Goal: Information Seeking & Learning: Learn about a topic

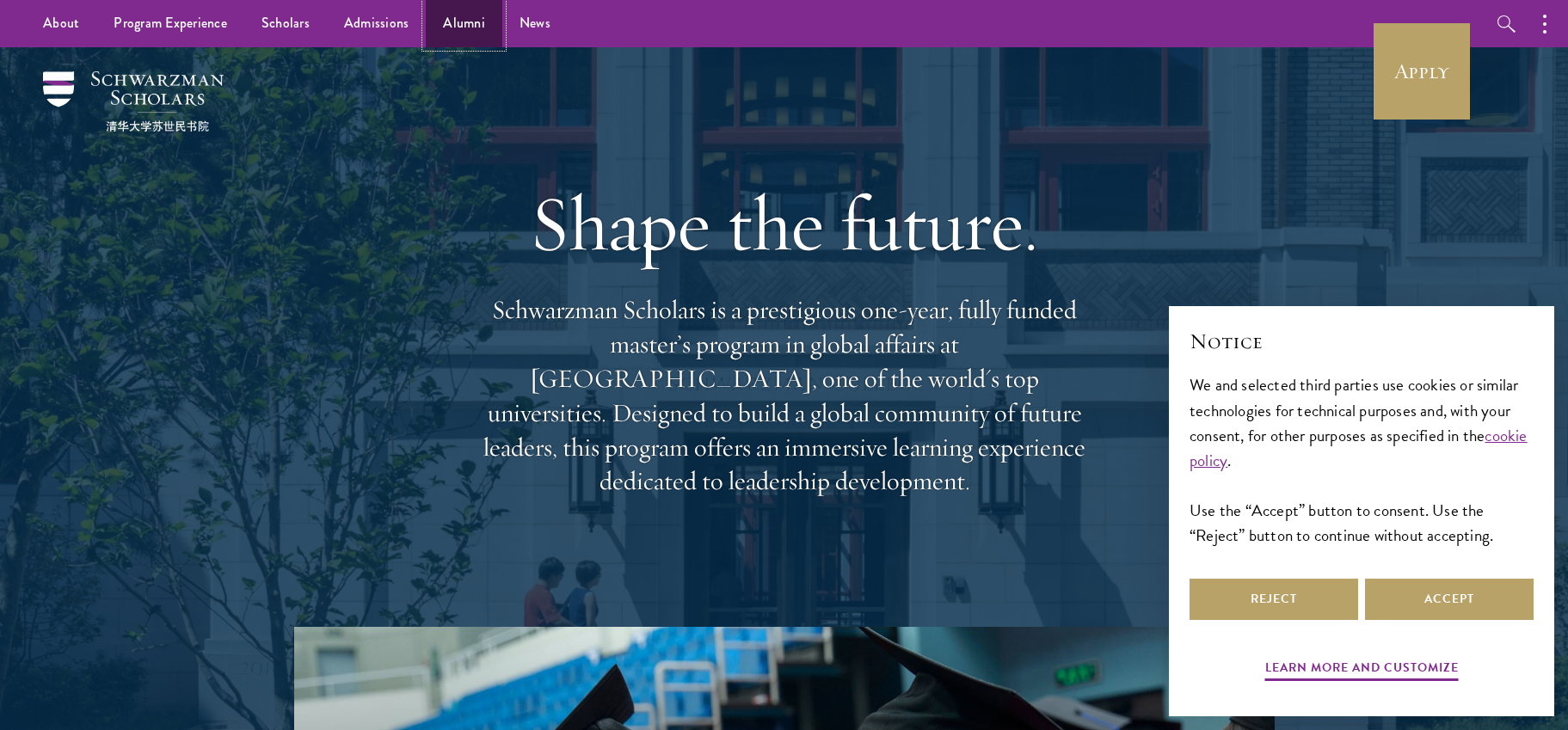
click at [470, 26] on link "Alumni" at bounding box center [463, 23] width 77 height 47
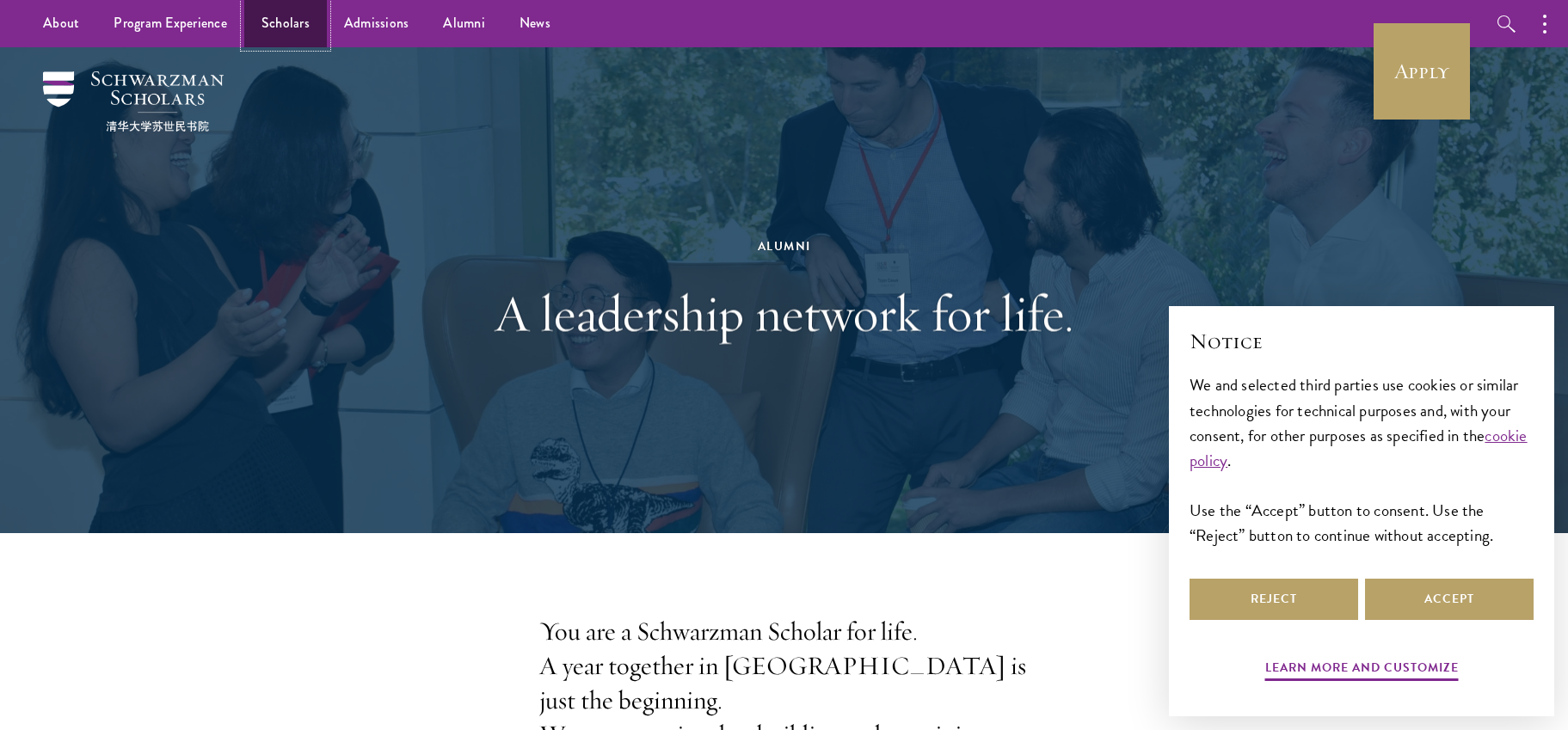
click at [272, 30] on link "Scholars" at bounding box center [286, 23] width 83 height 47
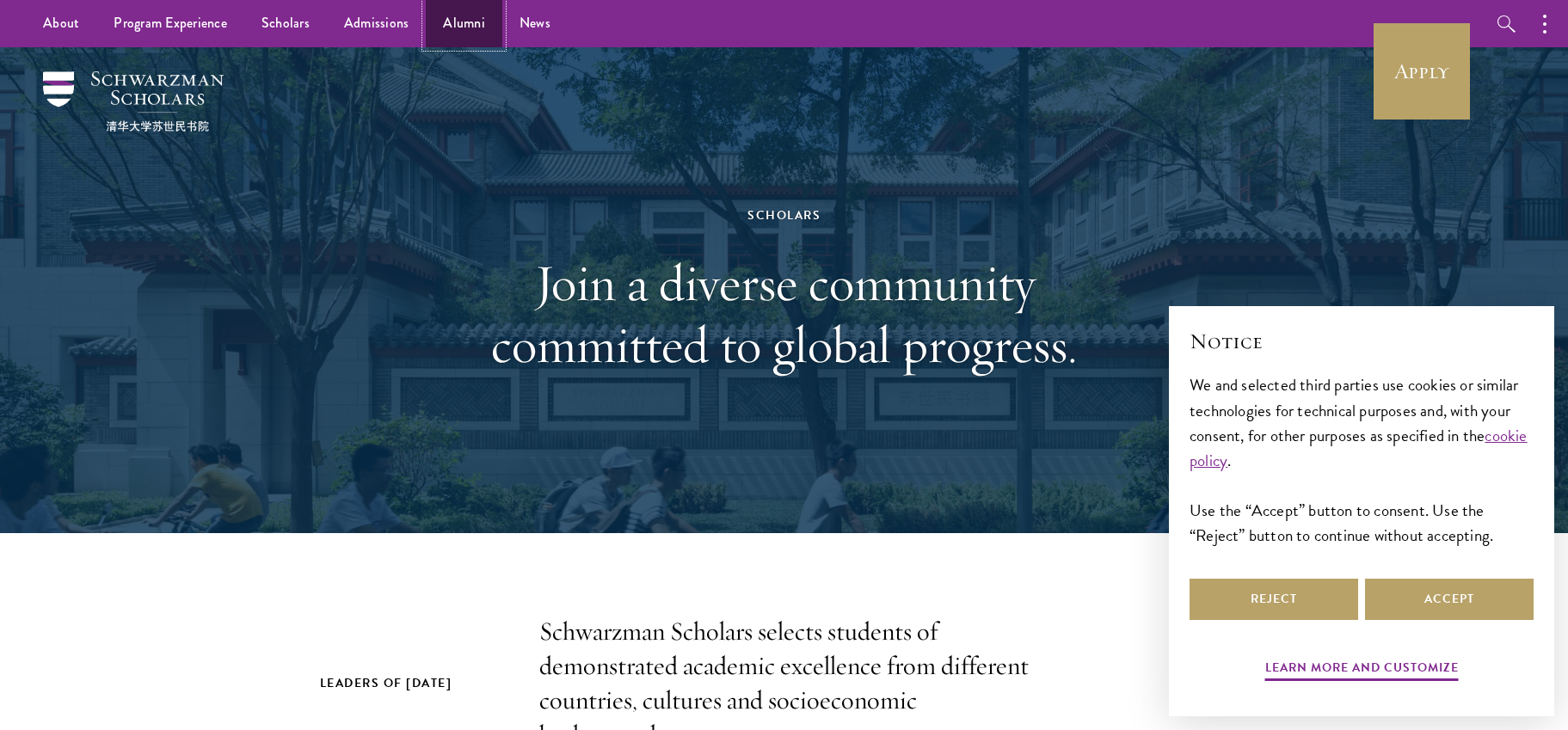
click at [468, 14] on link "Alumni" at bounding box center [463, 23] width 77 height 47
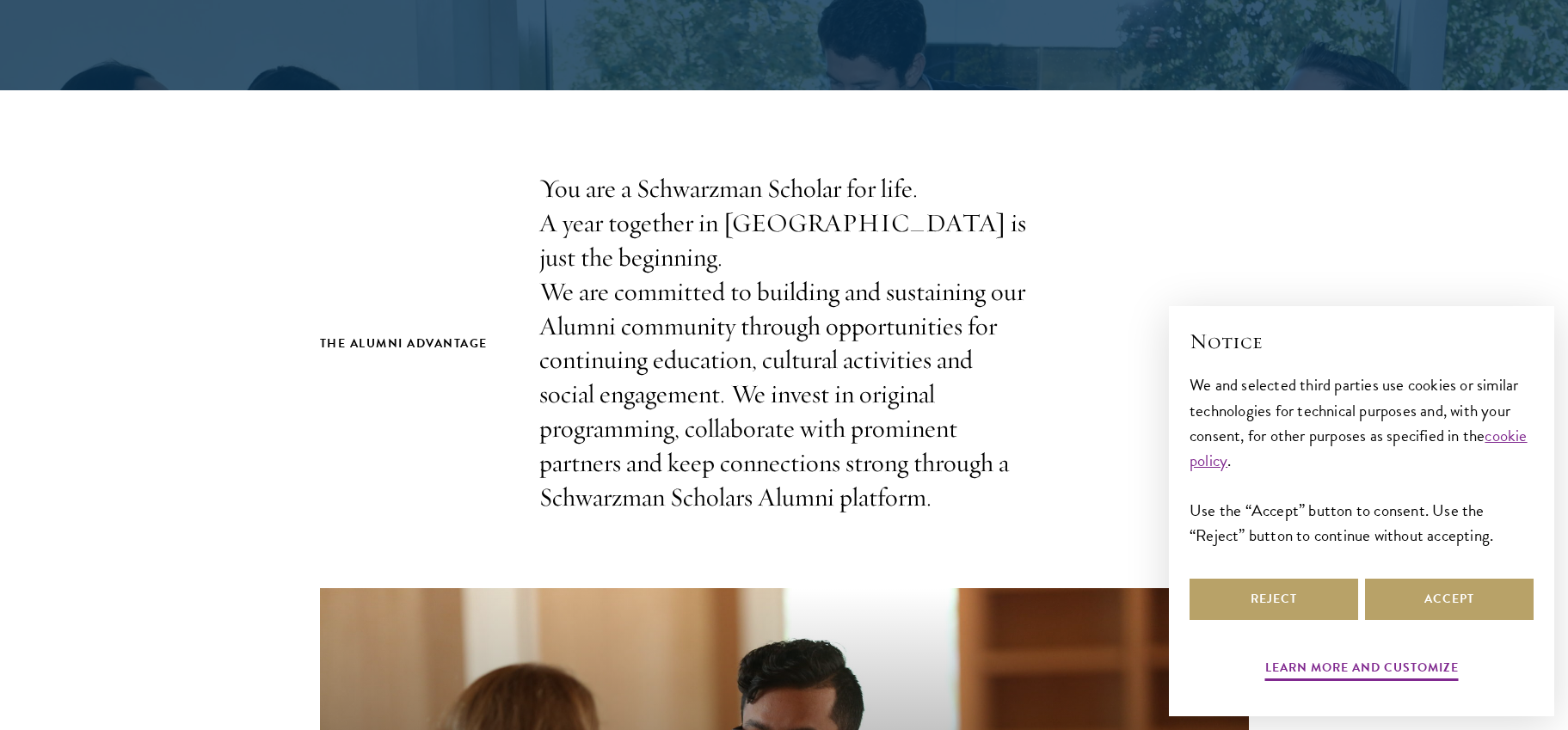
scroll to position [483, 0]
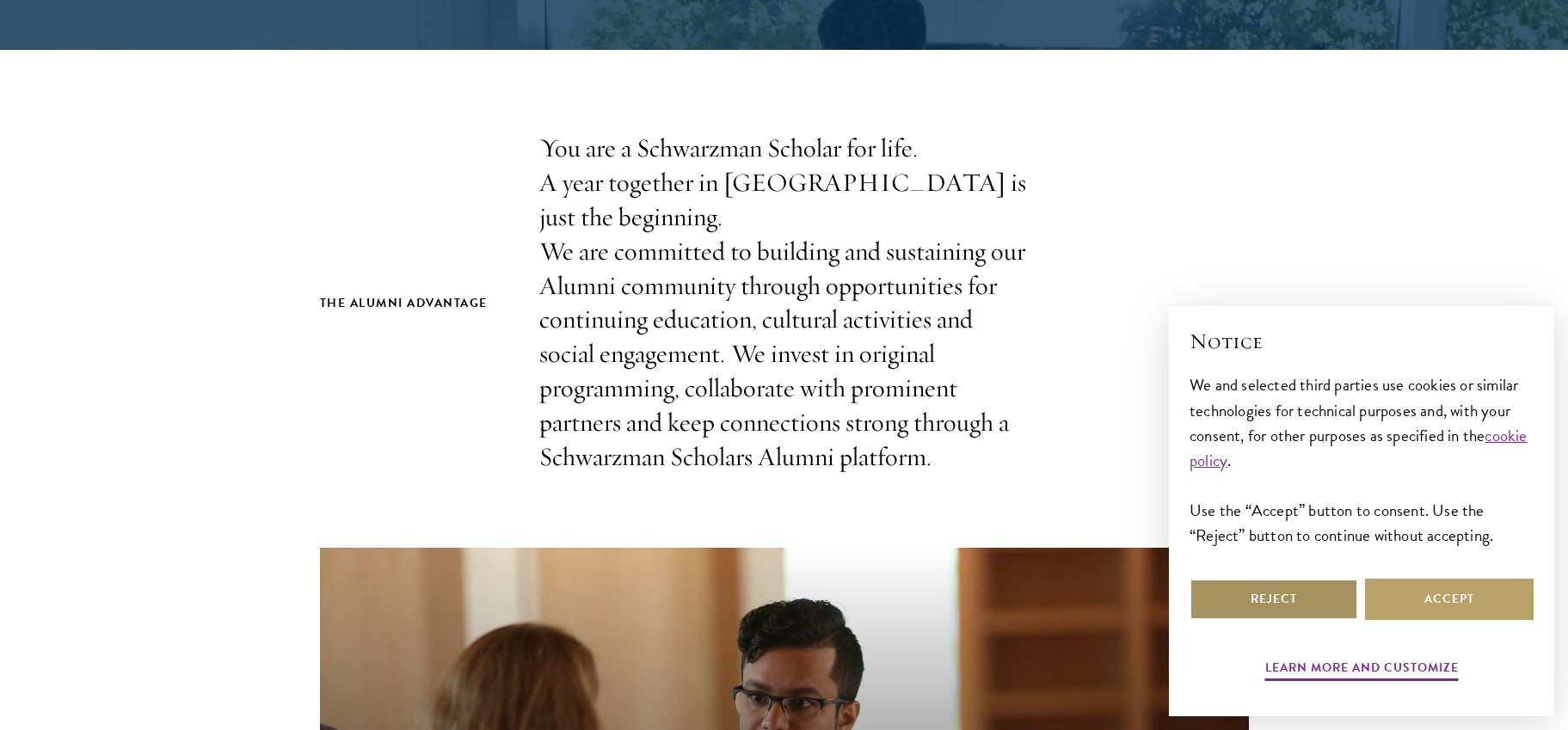
click at [1257, 603] on button "Reject" at bounding box center [1273, 599] width 169 height 41
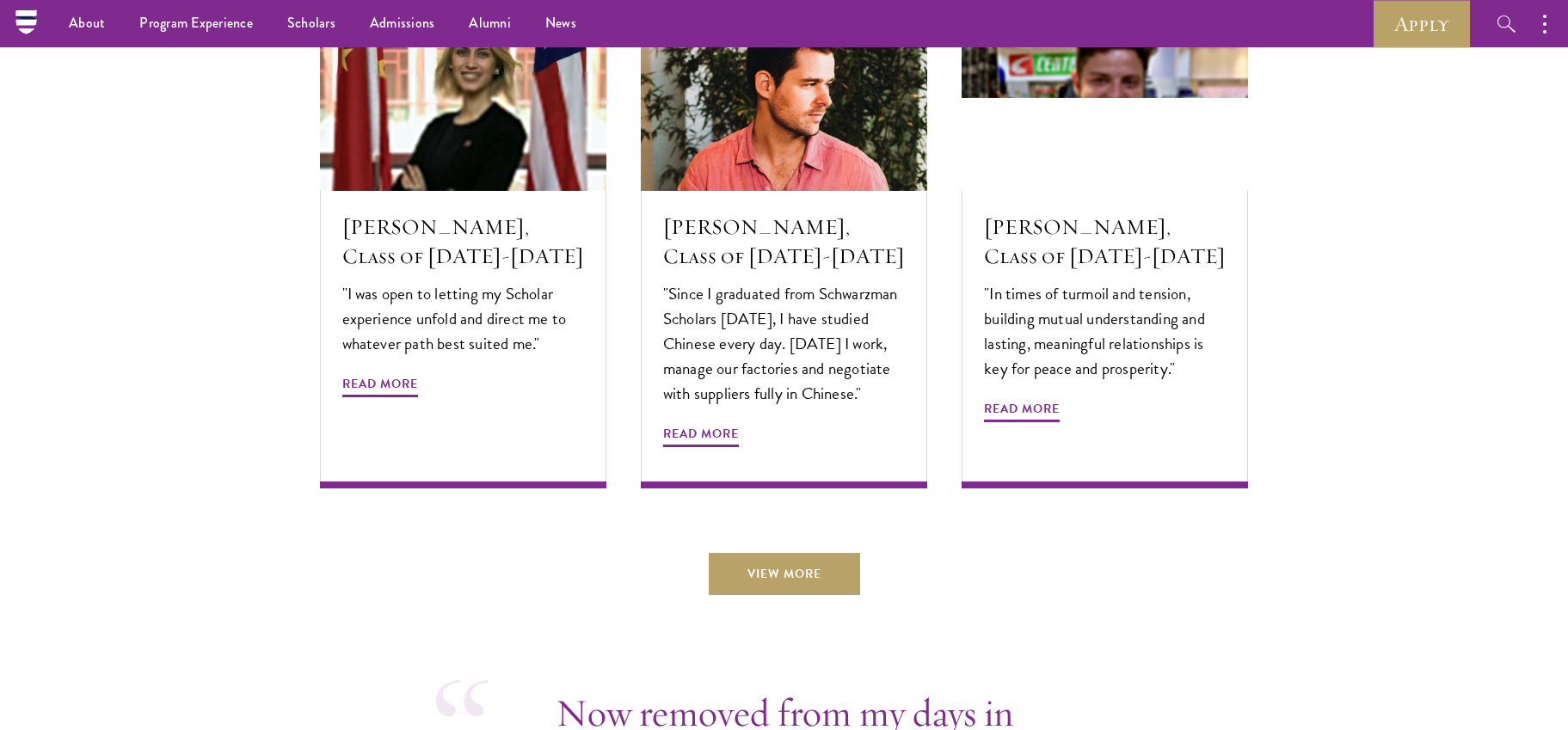
scroll to position [5559, 0]
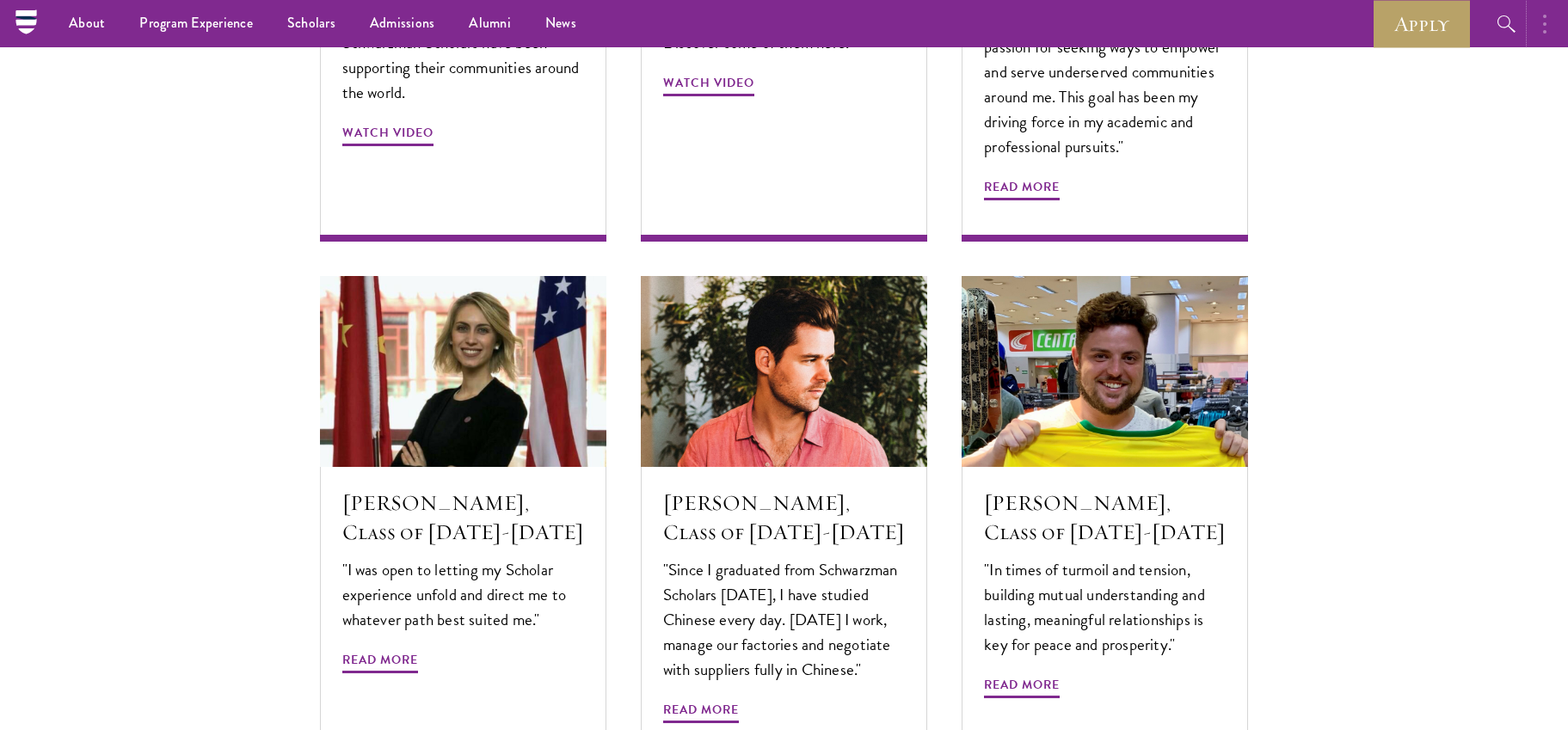
click at [1558, 26] on button "button" at bounding box center [1549, 23] width 38 height 47
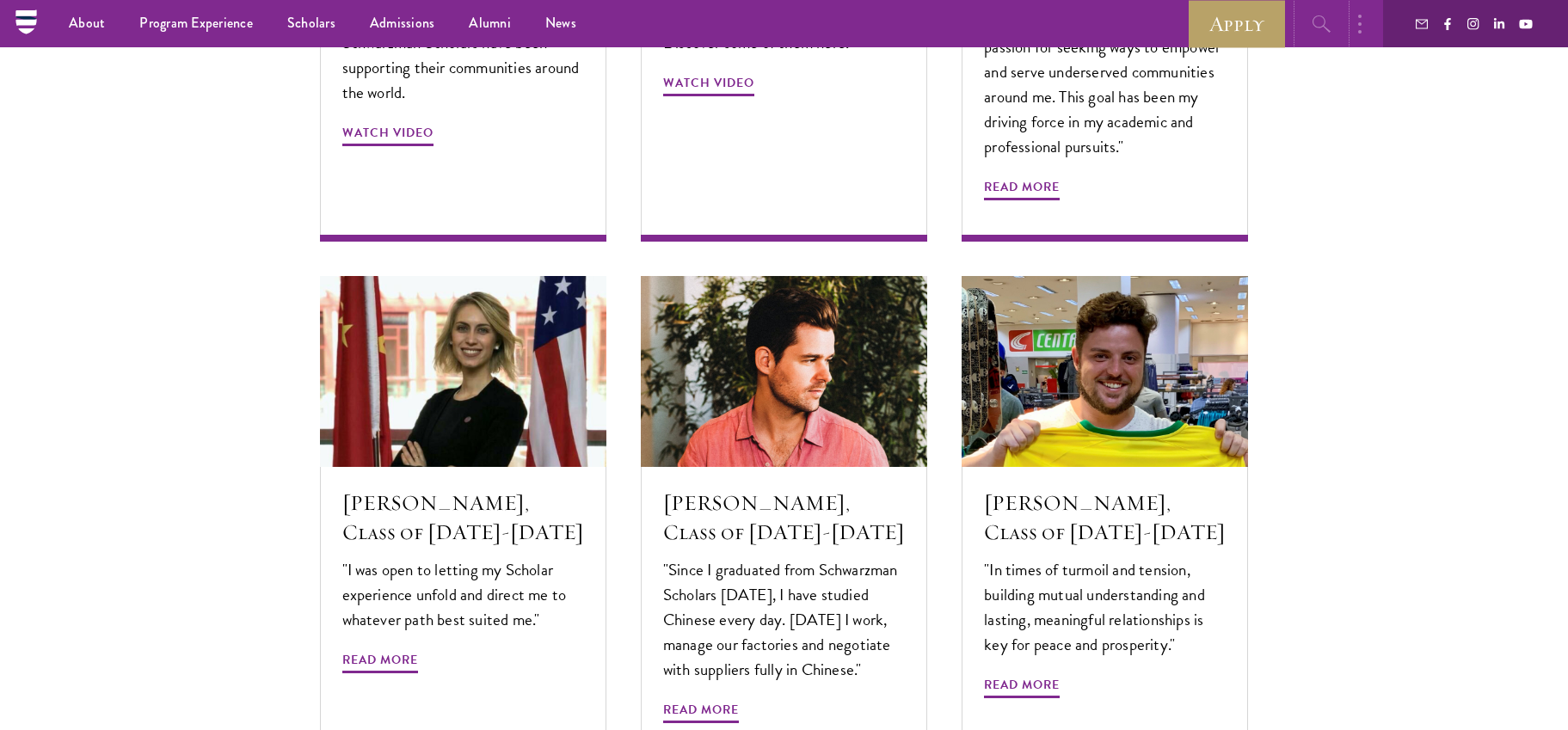
click at [1326, 30] on icon "button" at bounding box center [1321, 24] width 21 height 21
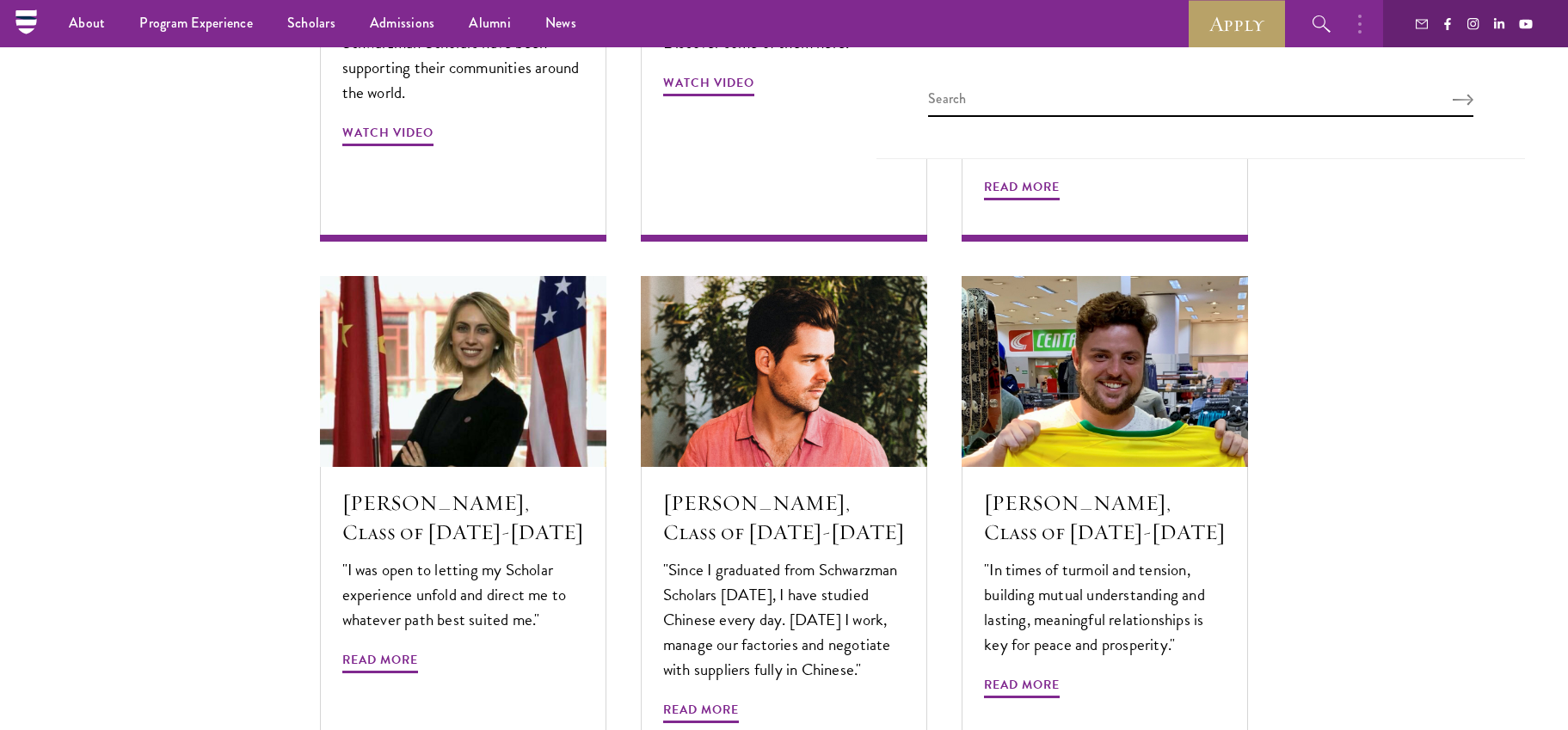
click at [1396, 237] on section "Alumni Stories Nuanced thinkers. Creative problem solvers. Global citizens. Our…" at bounding box center [784, 157] width 1568 height 1428
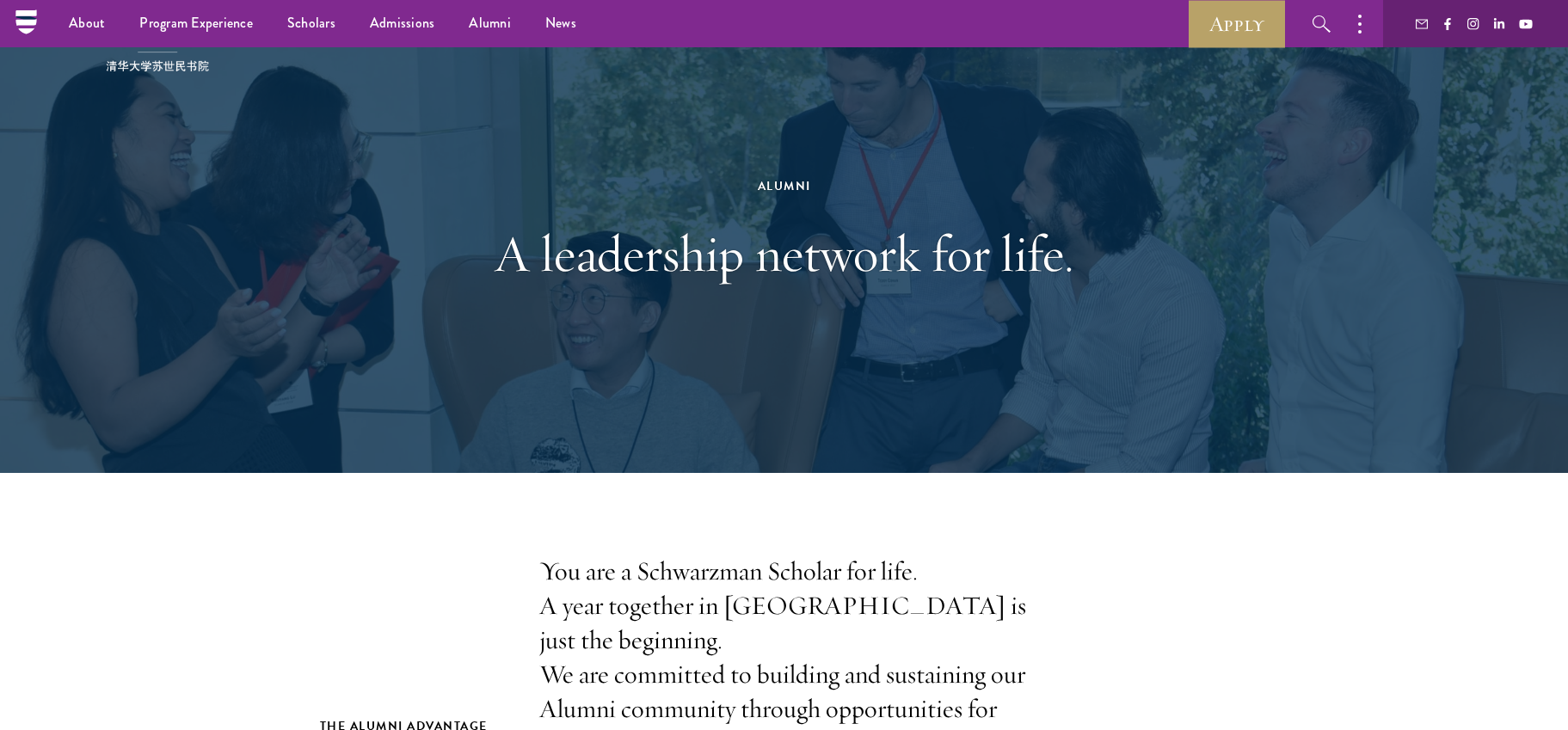
scroll to position [0, 0]
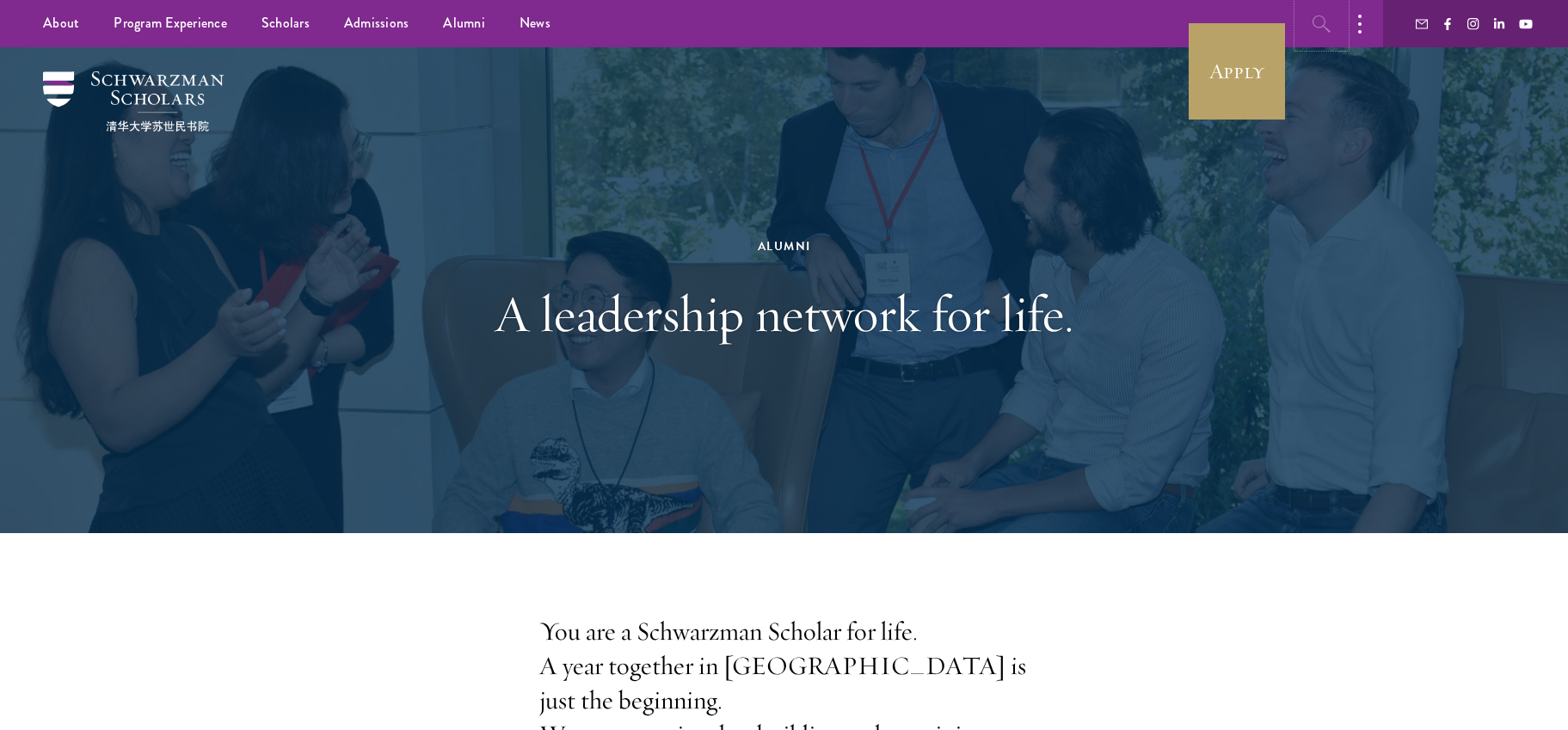
click at [1319, 22] on icon "button" at bounding box center [1321, 24] width 21 height 21
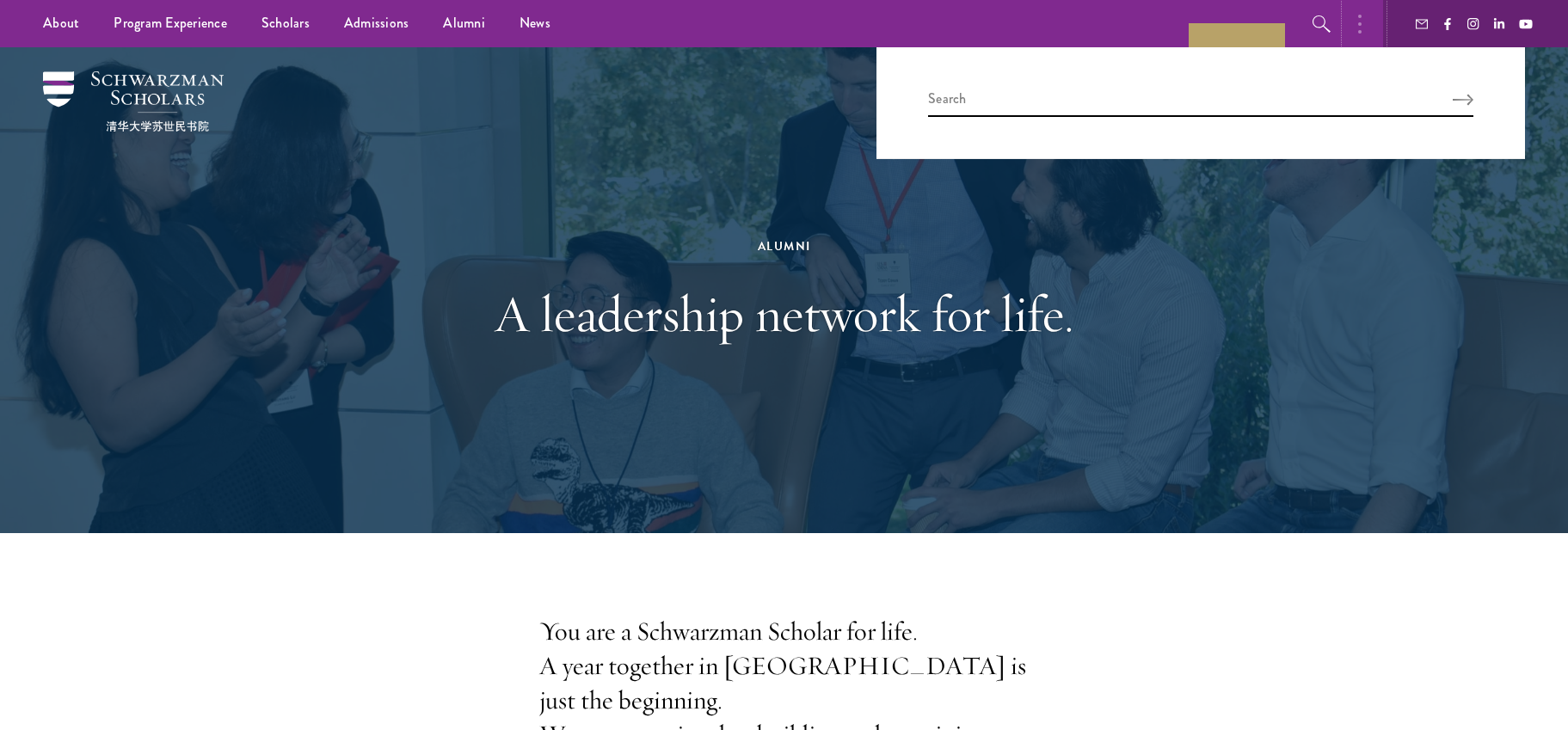
click at [1369, 11] on button "button" at bounding box center [1364, 23] width 38 height 47
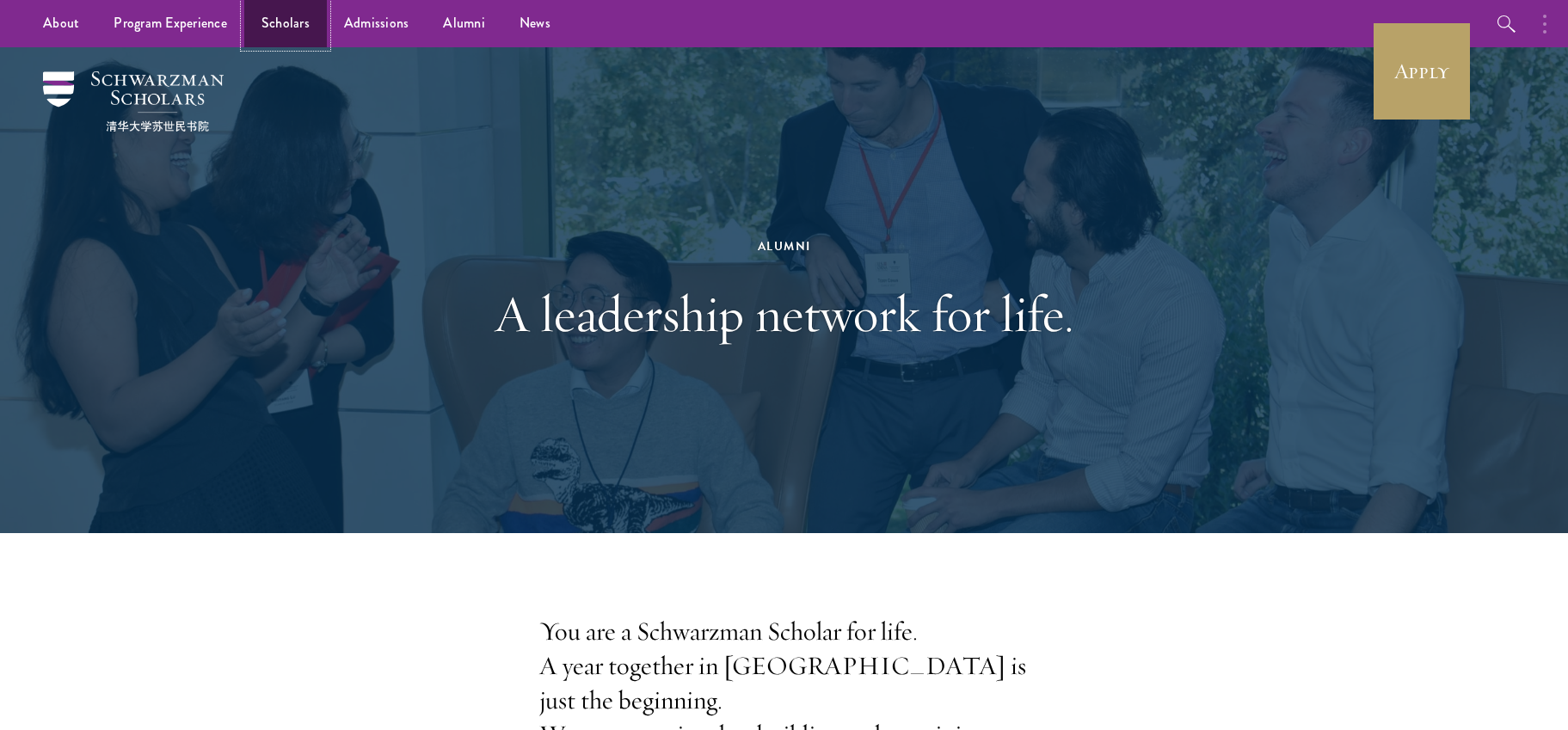
click at [277, 3] on link "Scholars" at bounding box center [286, 23] width 83 height 47
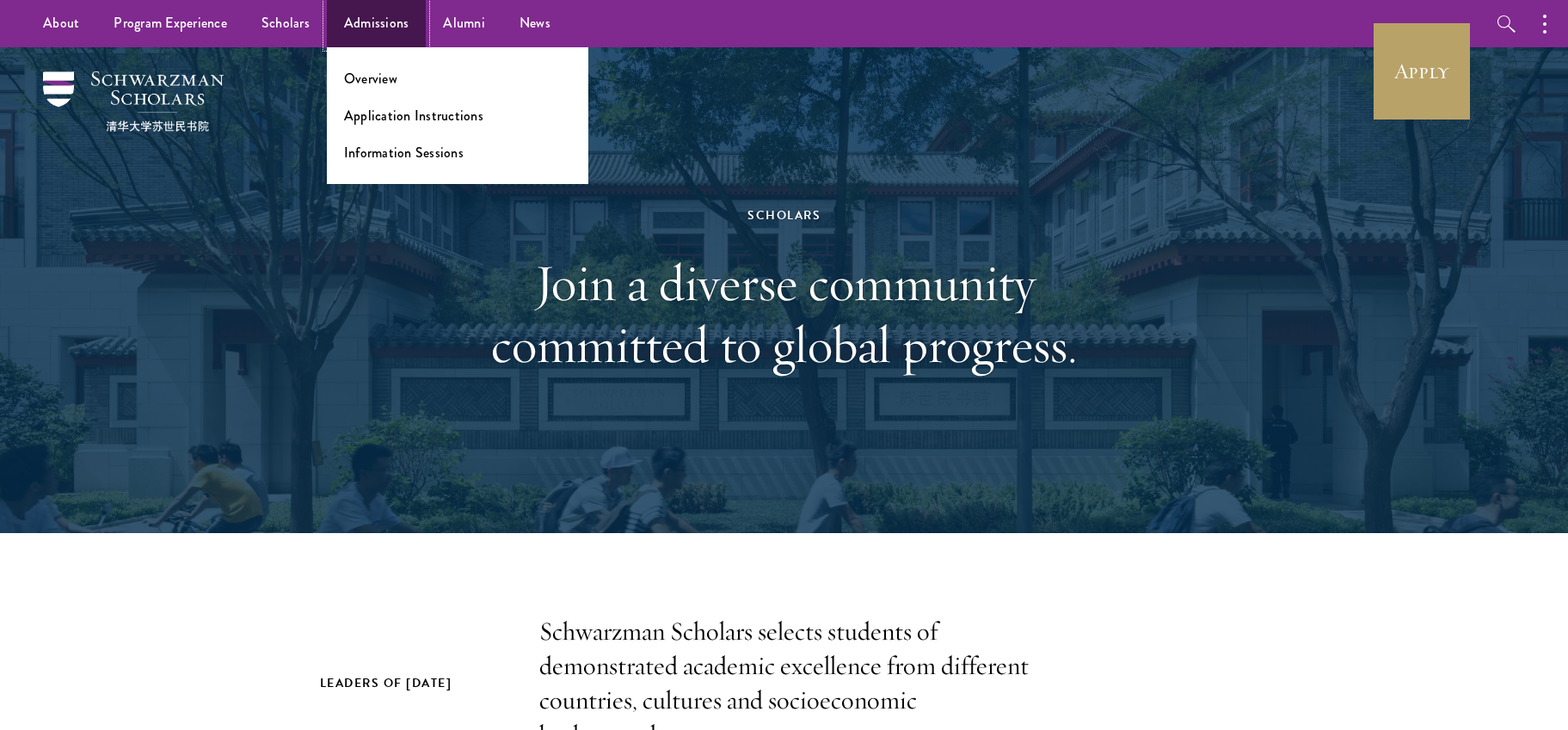
click at [348, 19] on link "Admissions" at bounding box center [377, 23] width 100 height 47
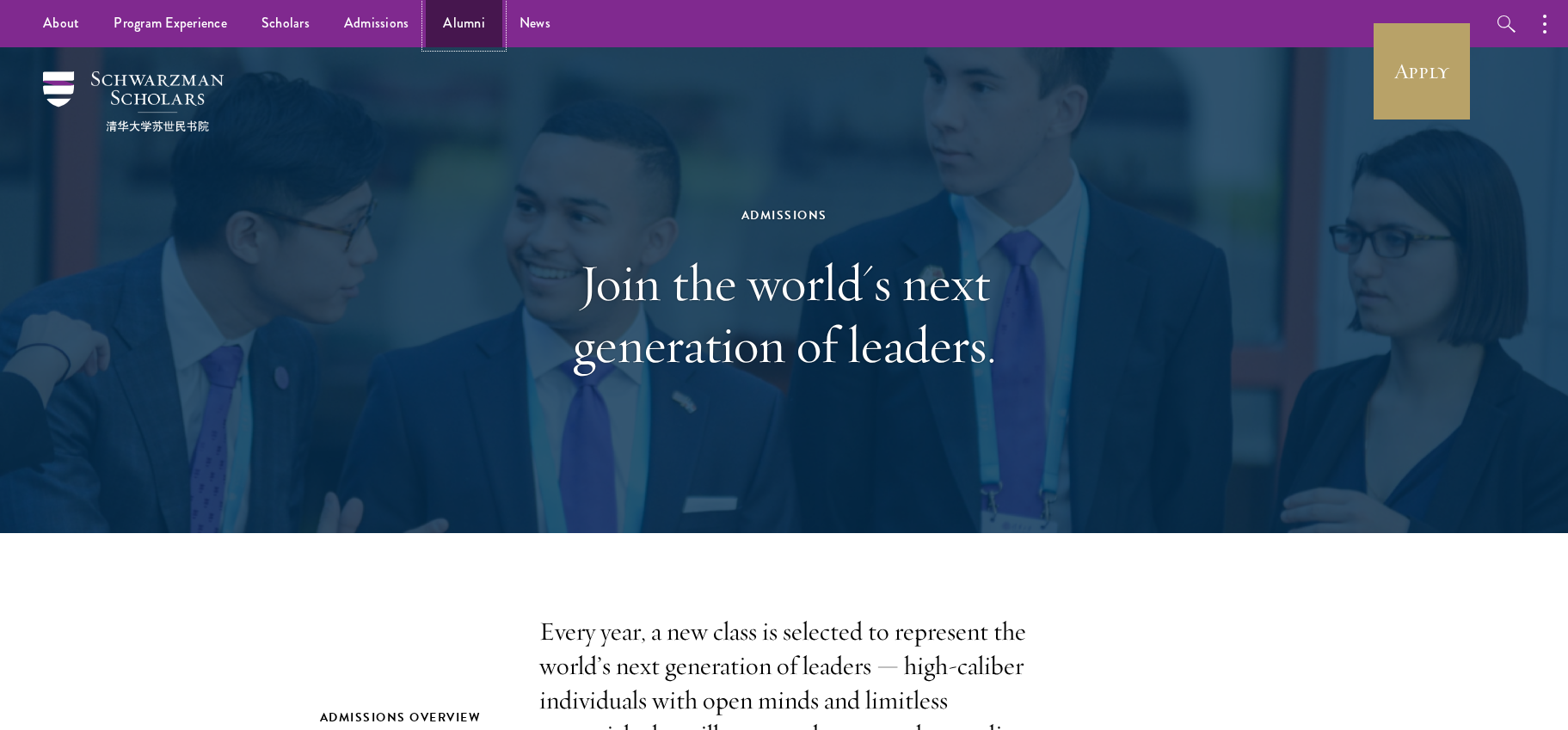
click at [461, 27] on link "Alumni" at bounding box center [463, 23] width 77 height 47
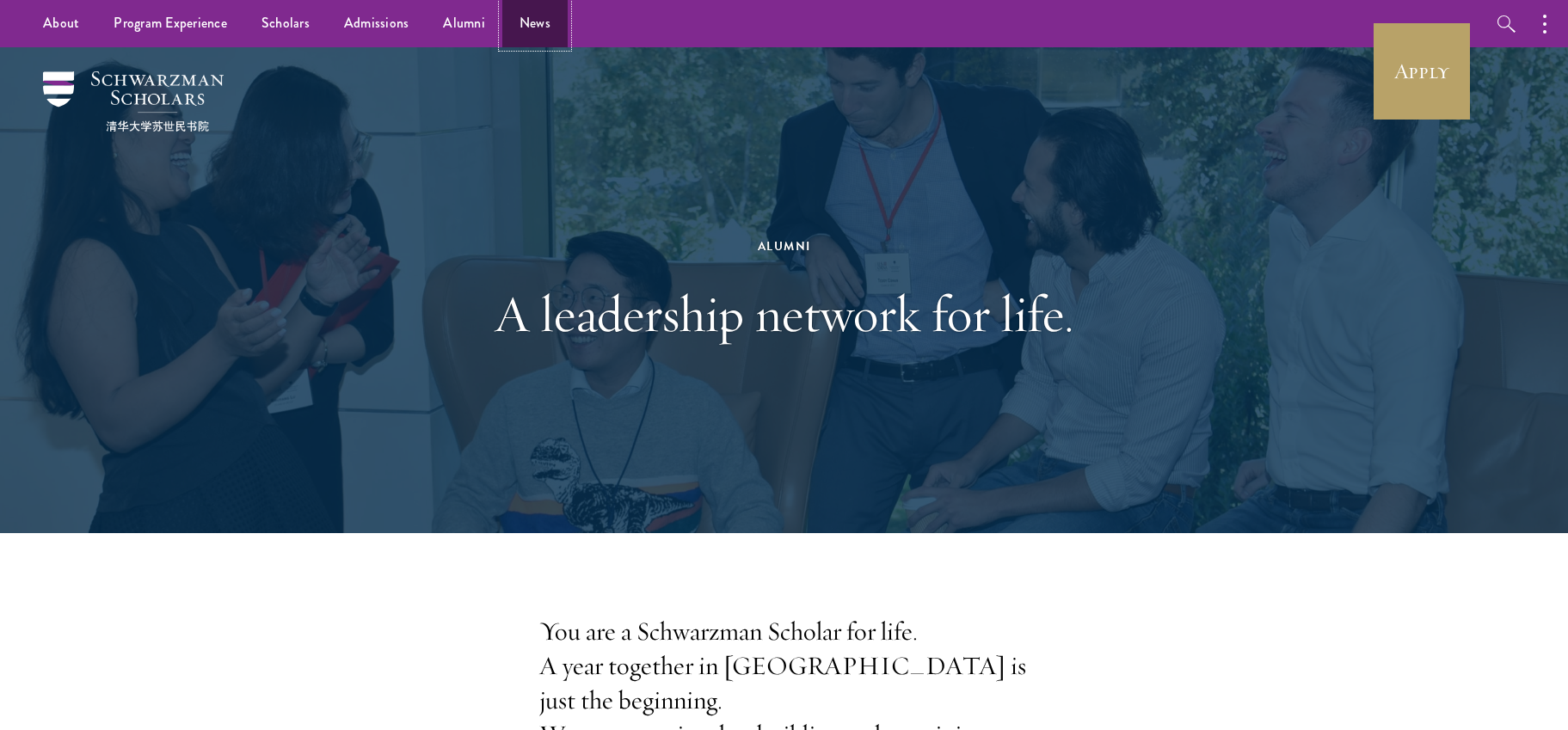
click at [536, 34] on link "News" at bounding box center [534, 23] width 65 height 47
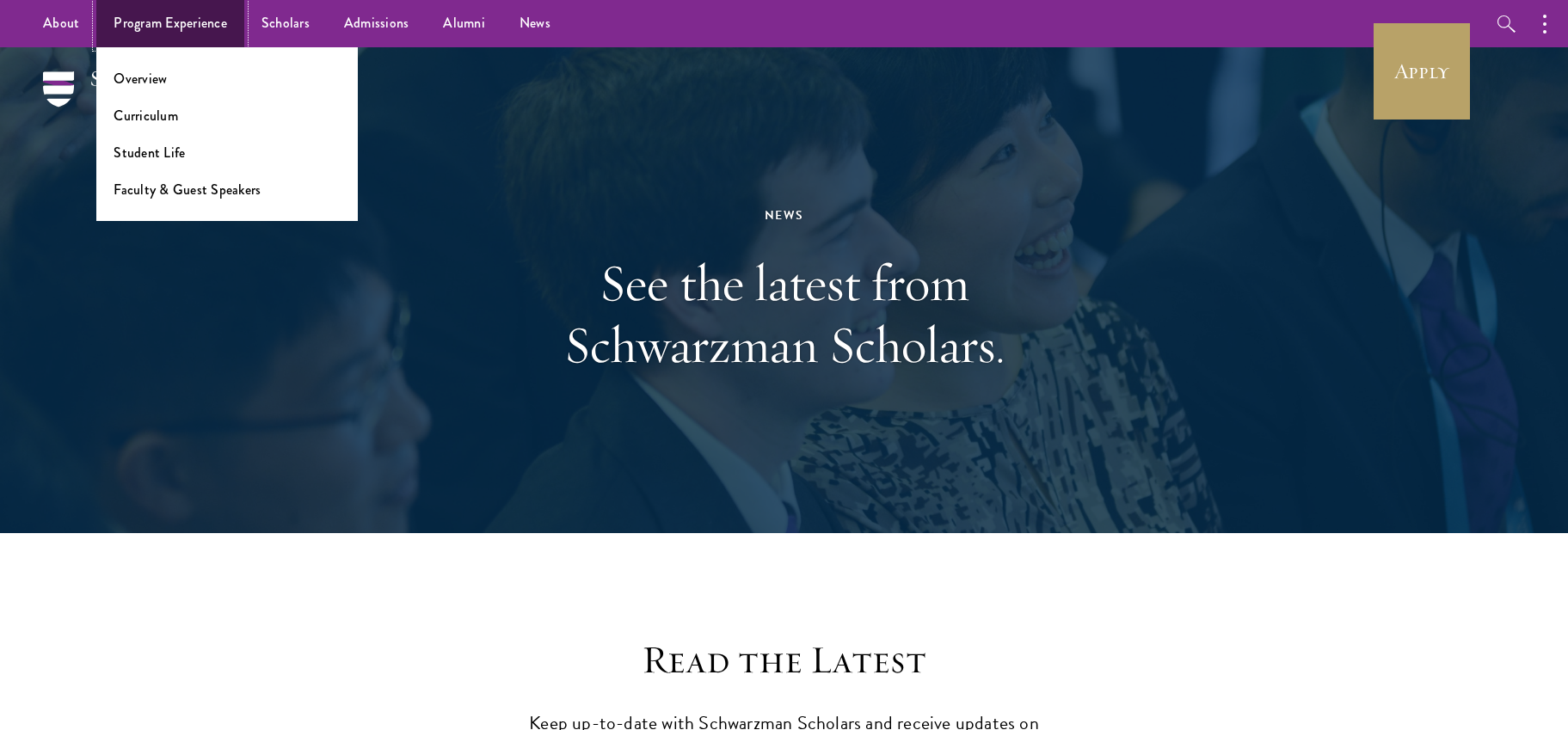
click at [98, 14] on link "Program Experience" at bounding box center [170, 23] width 148 height 47
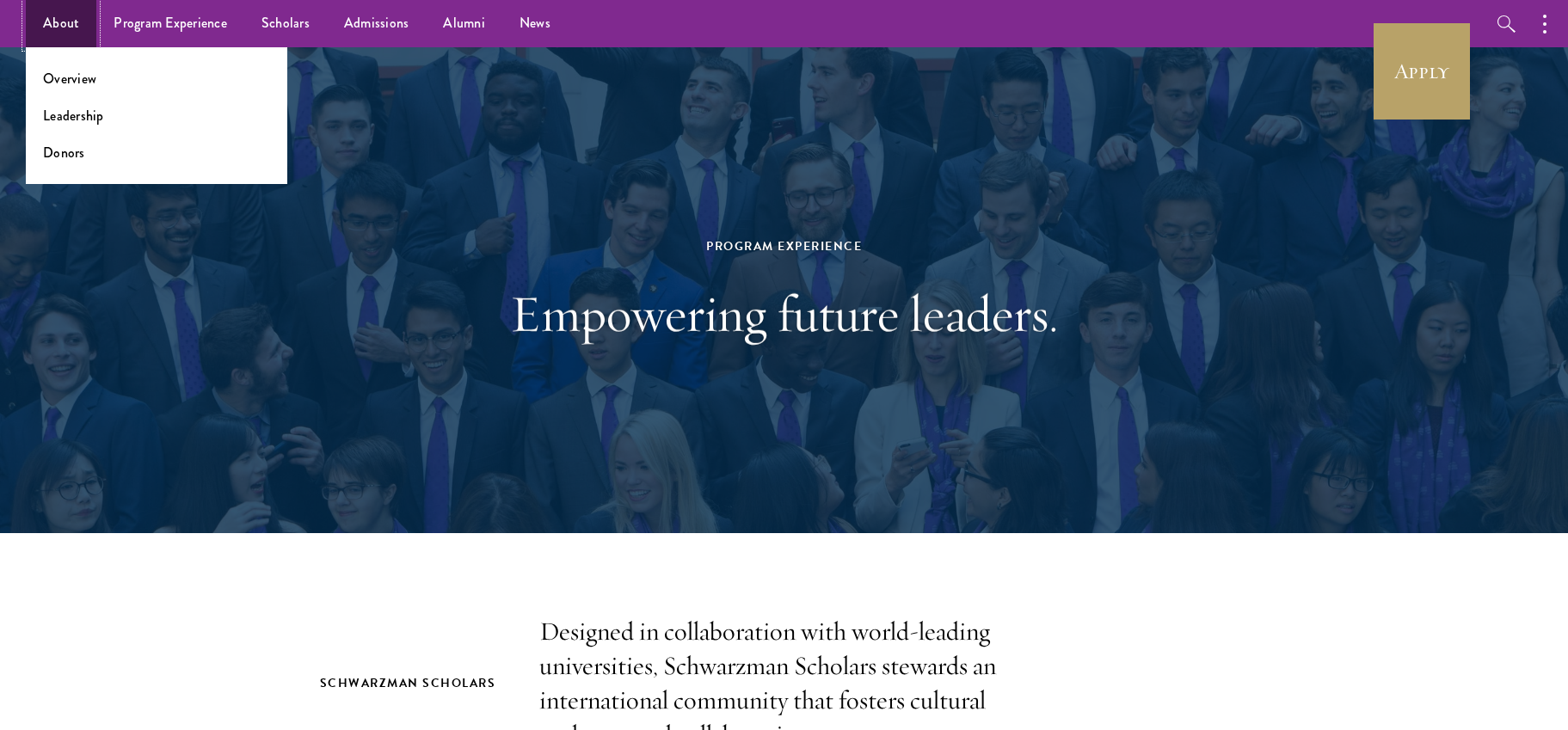
click at [71, 28] on link "About" at bounding box center [61, 23] width 71 height 47
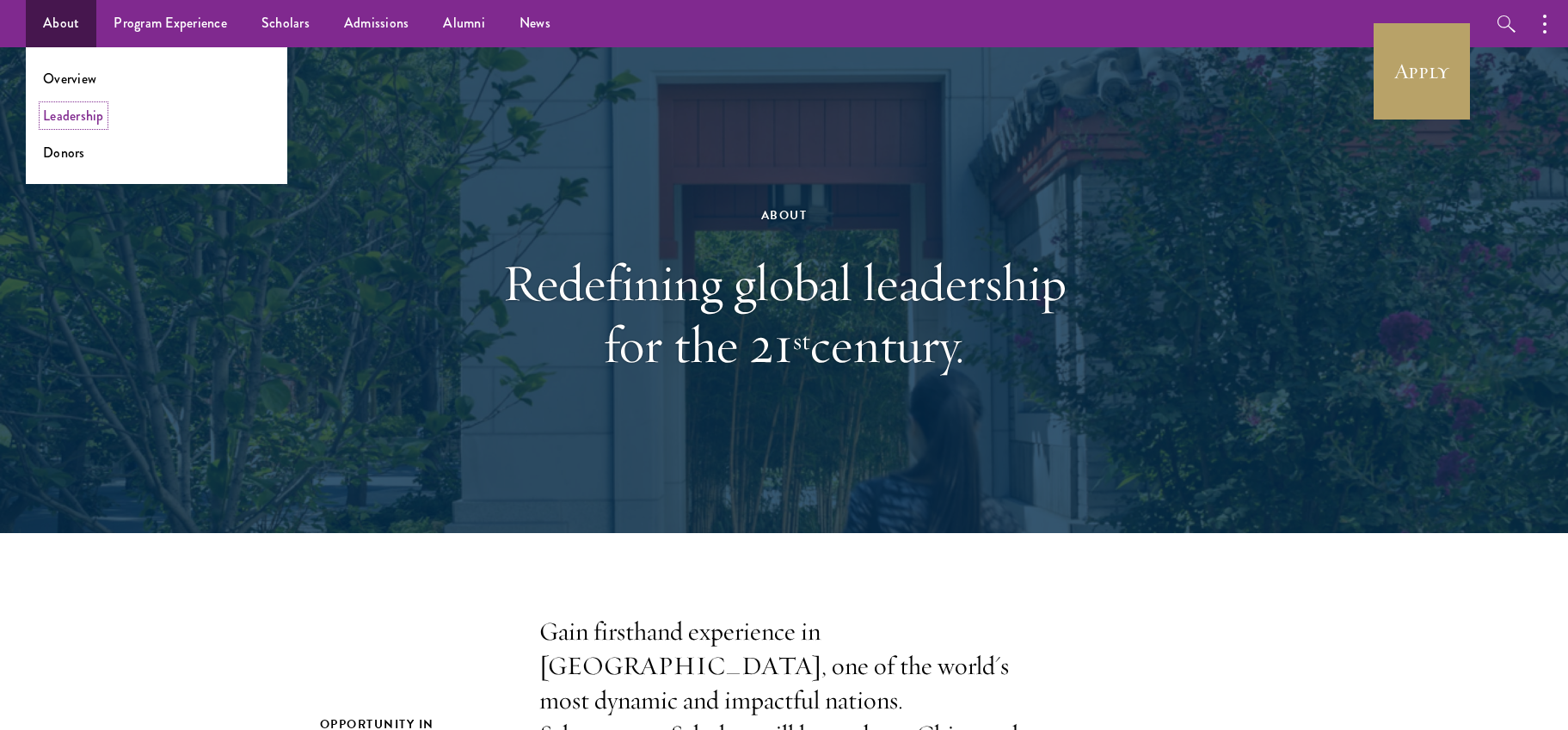
click at [82, 116] on link "Leadership" at bounding box center [73, 116] width 61 height 20
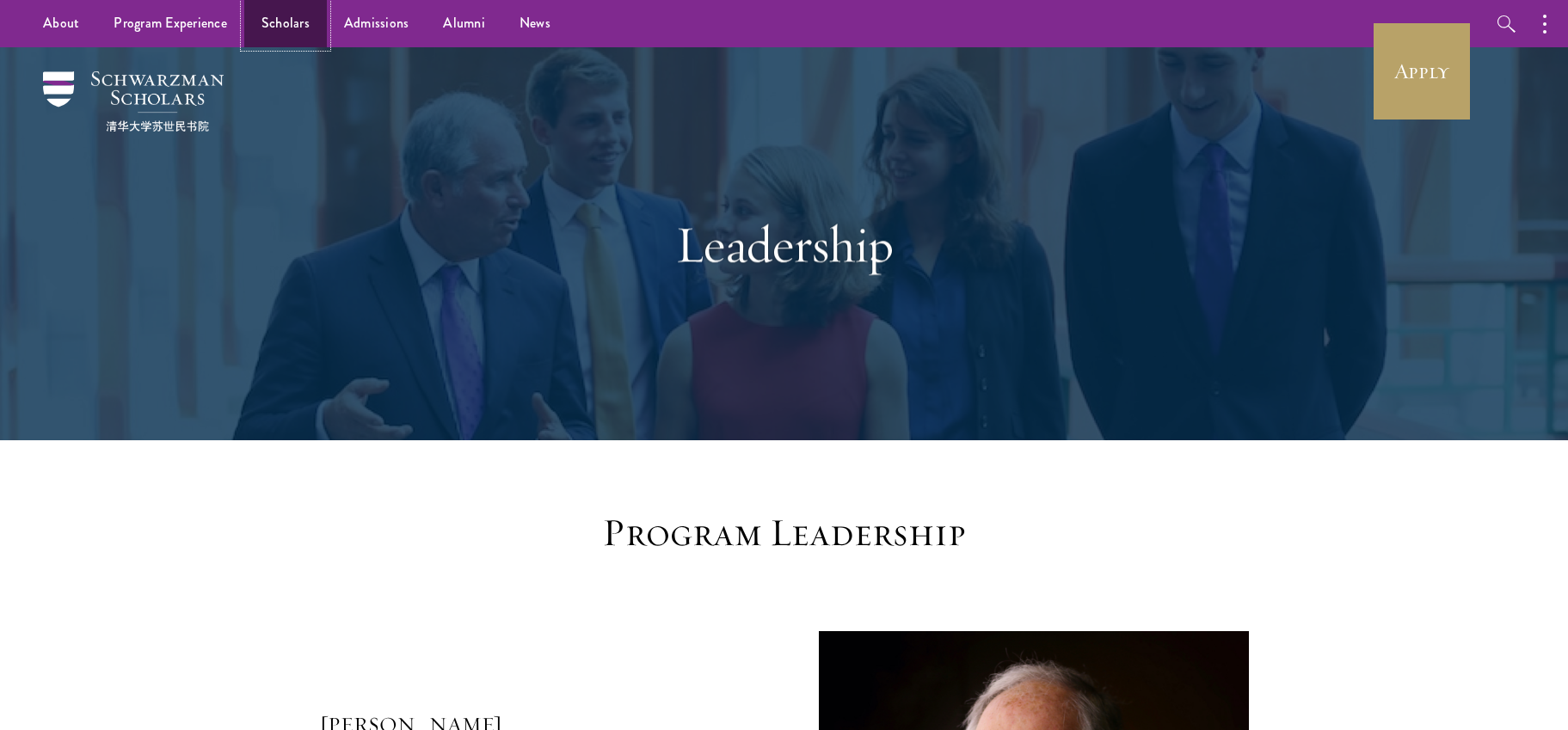
click at [282, 27] on link "Scholars" at bounding box center [286, 23] width 83 height 47
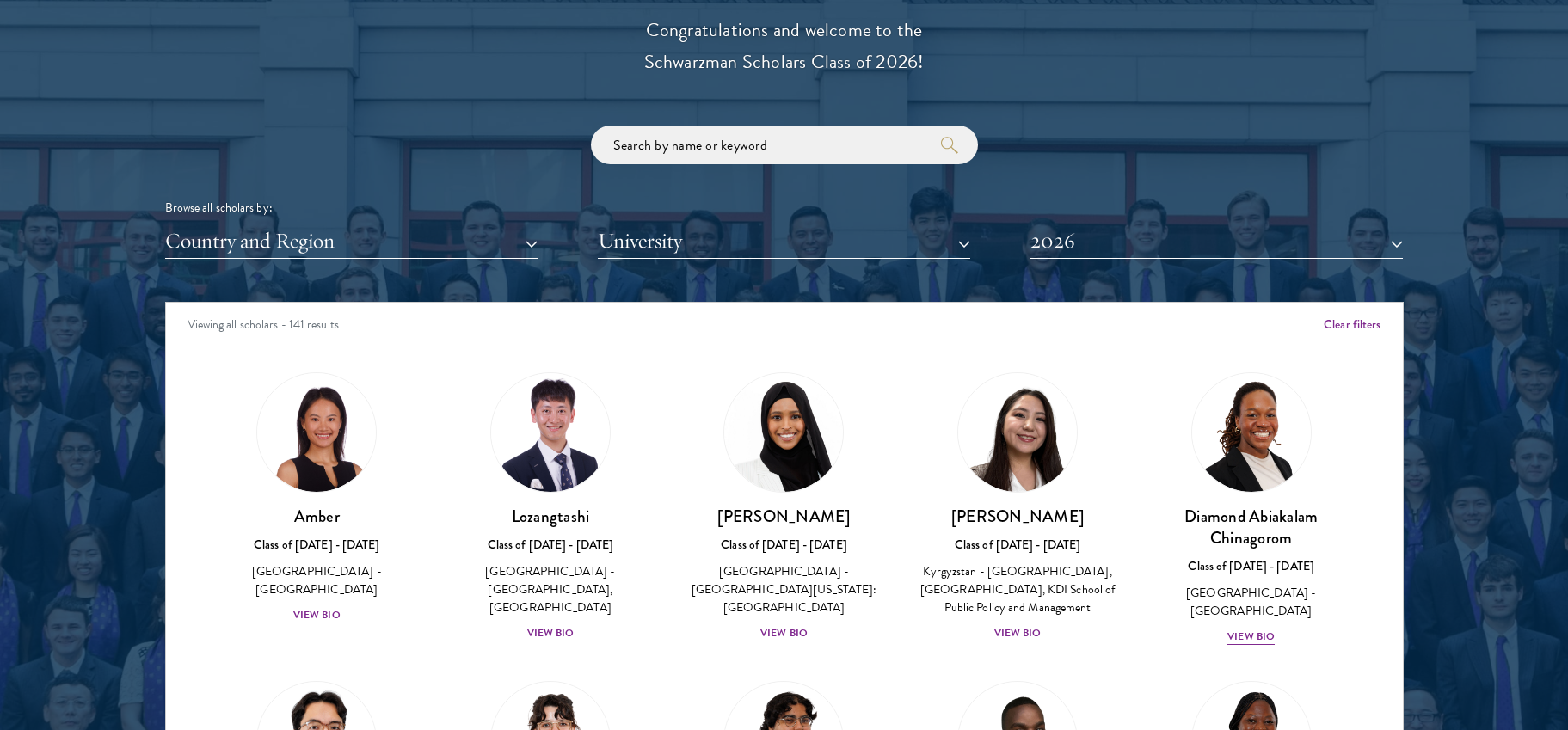
scroll to position [1984, 0]
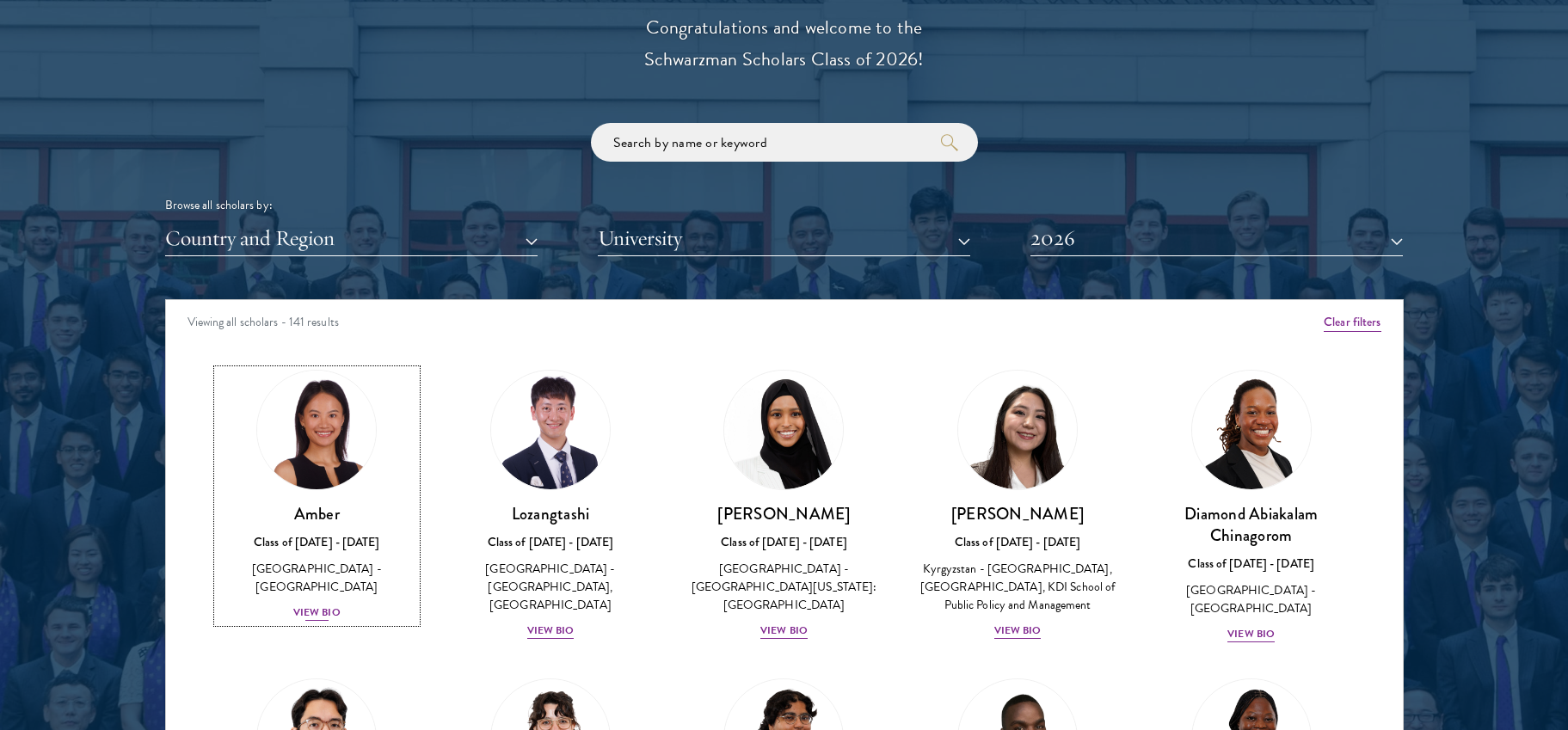
click at [324, 435] on img at bounding box center [316, 429] width 131 height 131
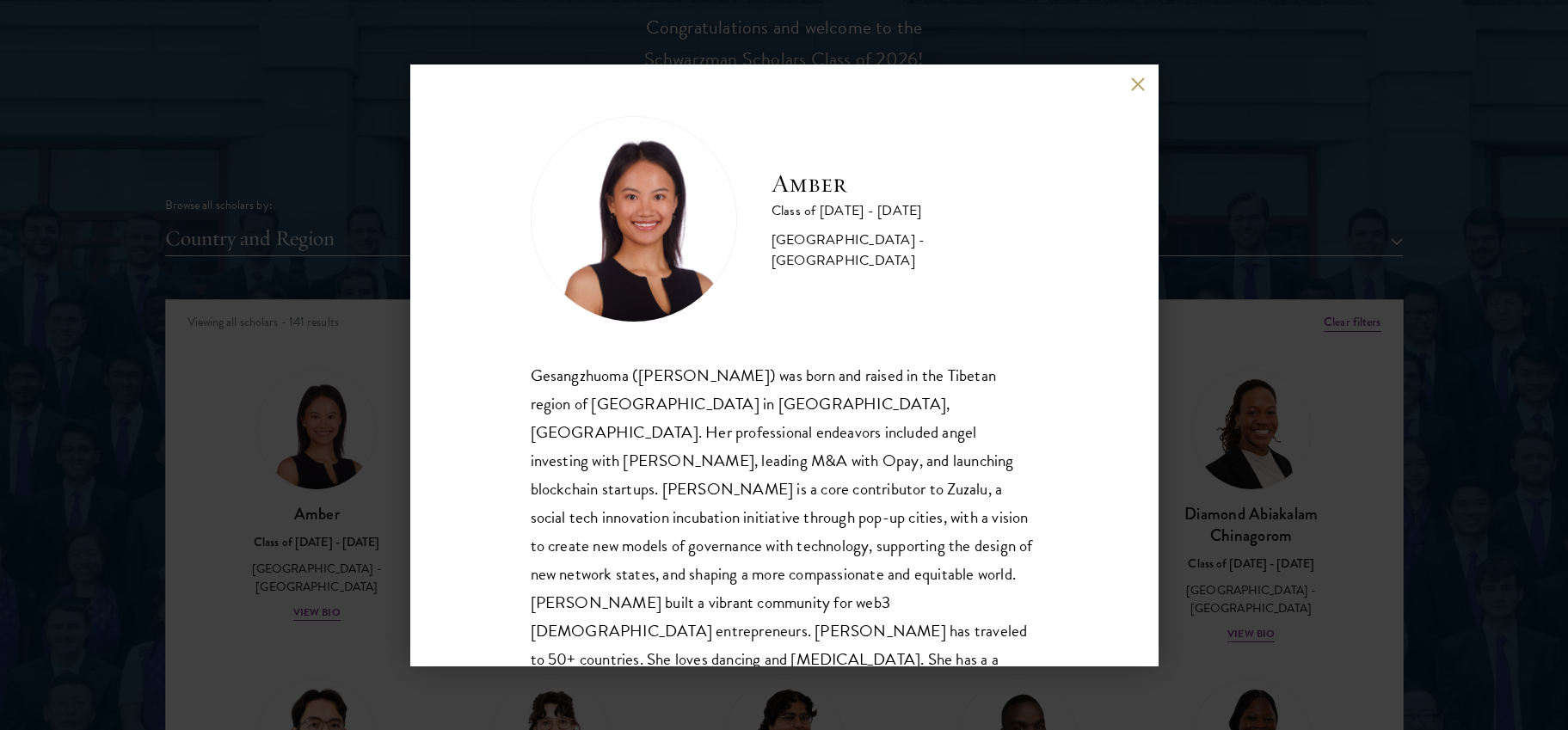
click at [1139, 81] on button at bounding box center [1138, 85] width 15 height 15
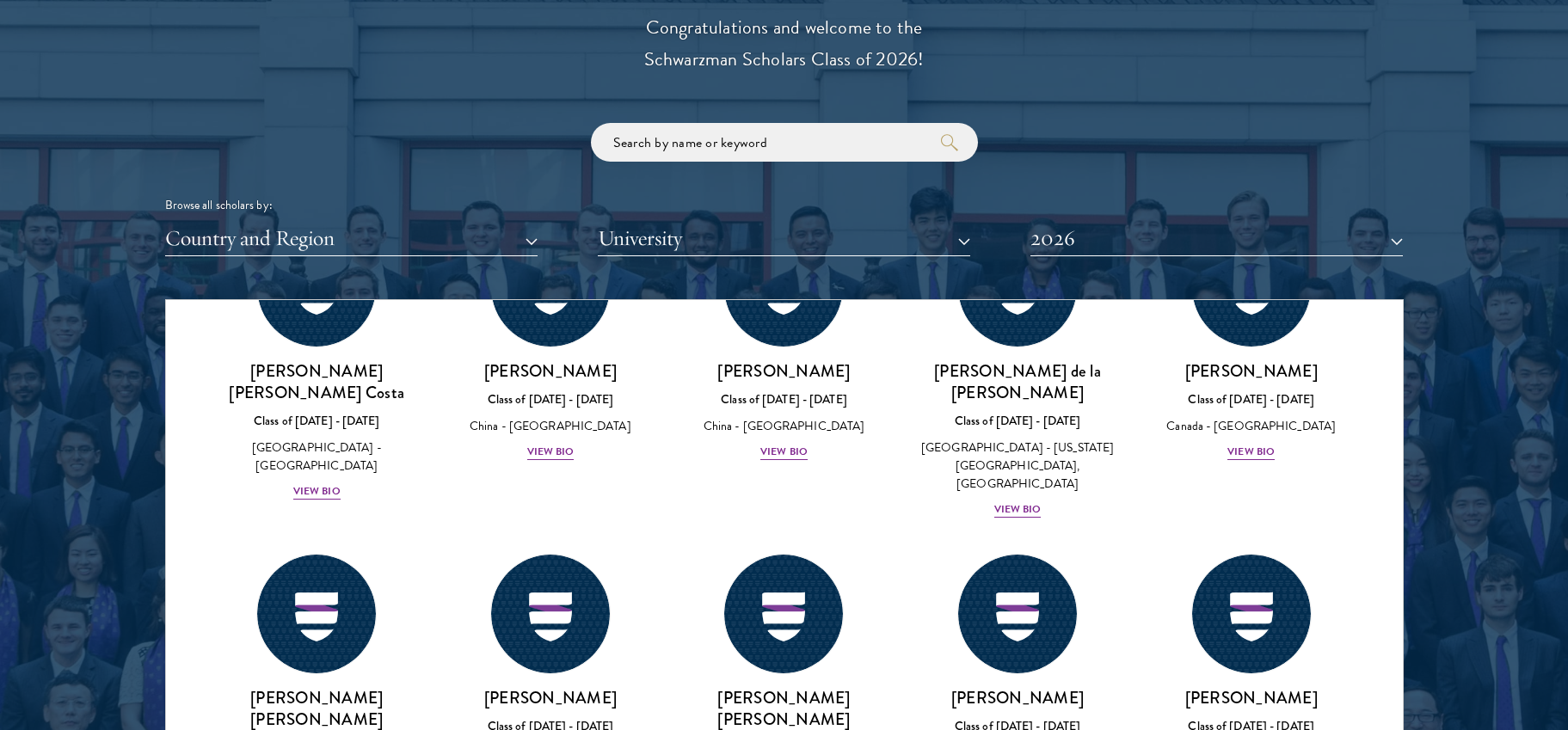
scroll to position [2934, 0]
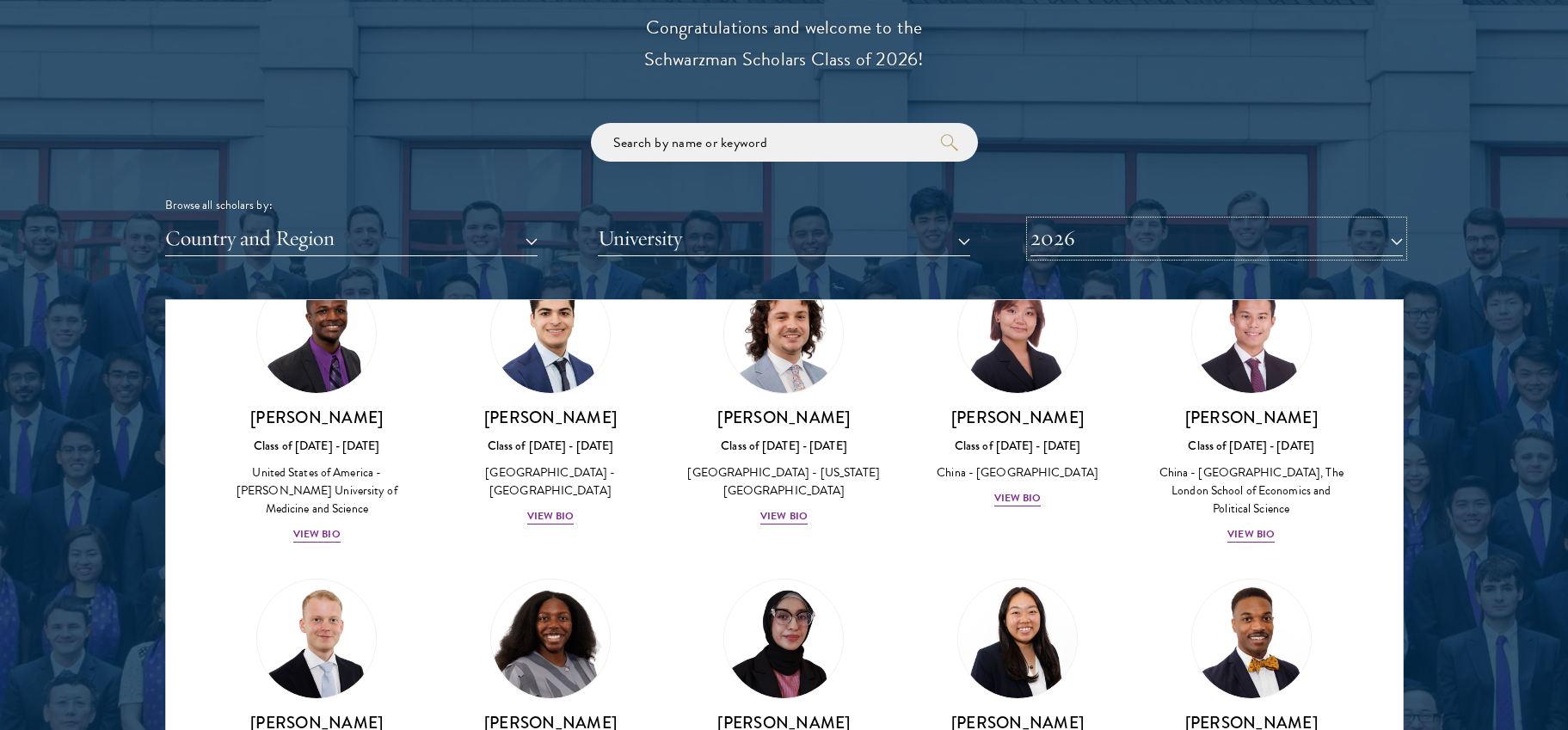
click at [1079, 245] on button "2026" at bounding box center [1216, 238] width 373 height 35
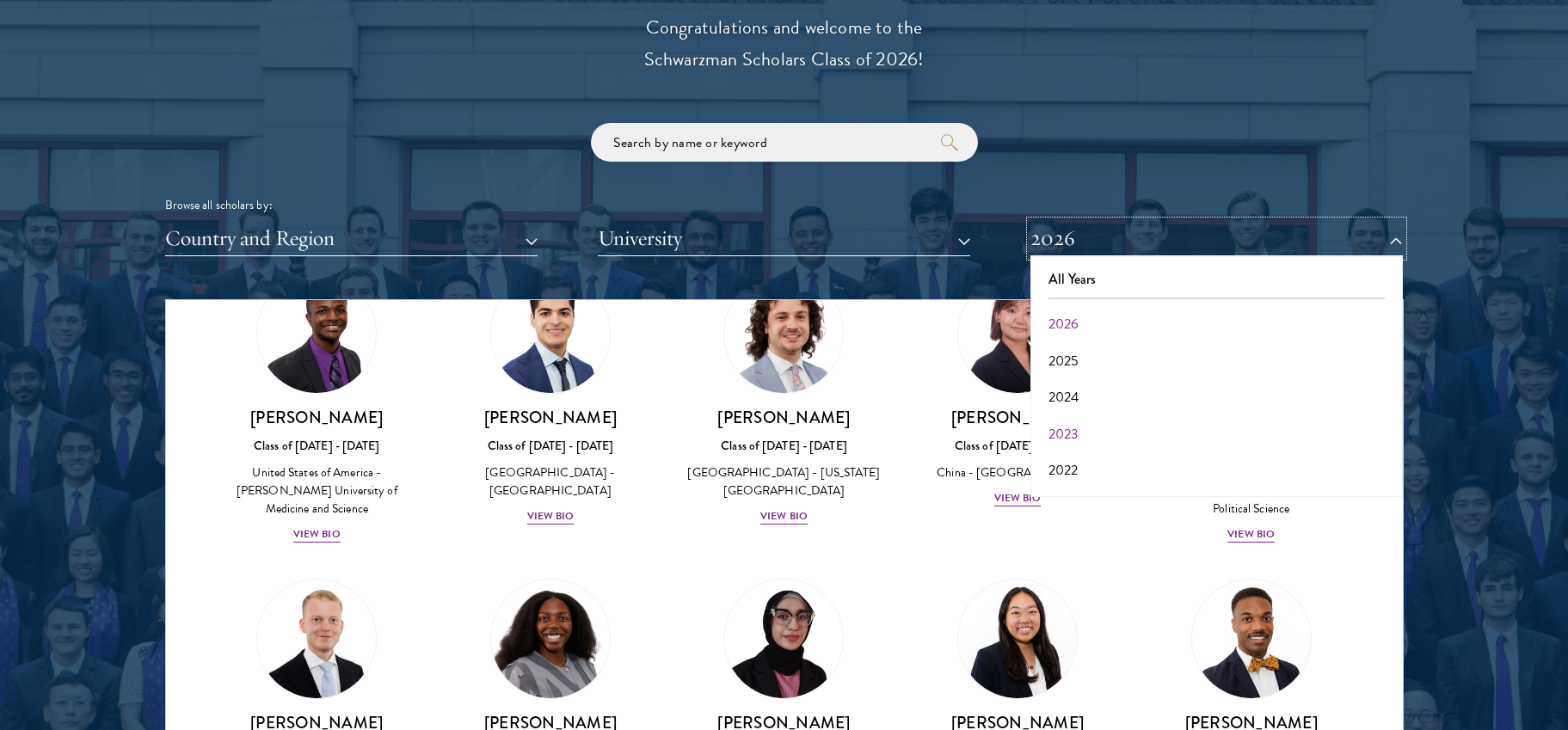
scroll to position [179, 0]
click at [1080, 430] on button "2018" at bounding box center [1216, 437] width 363 height 36
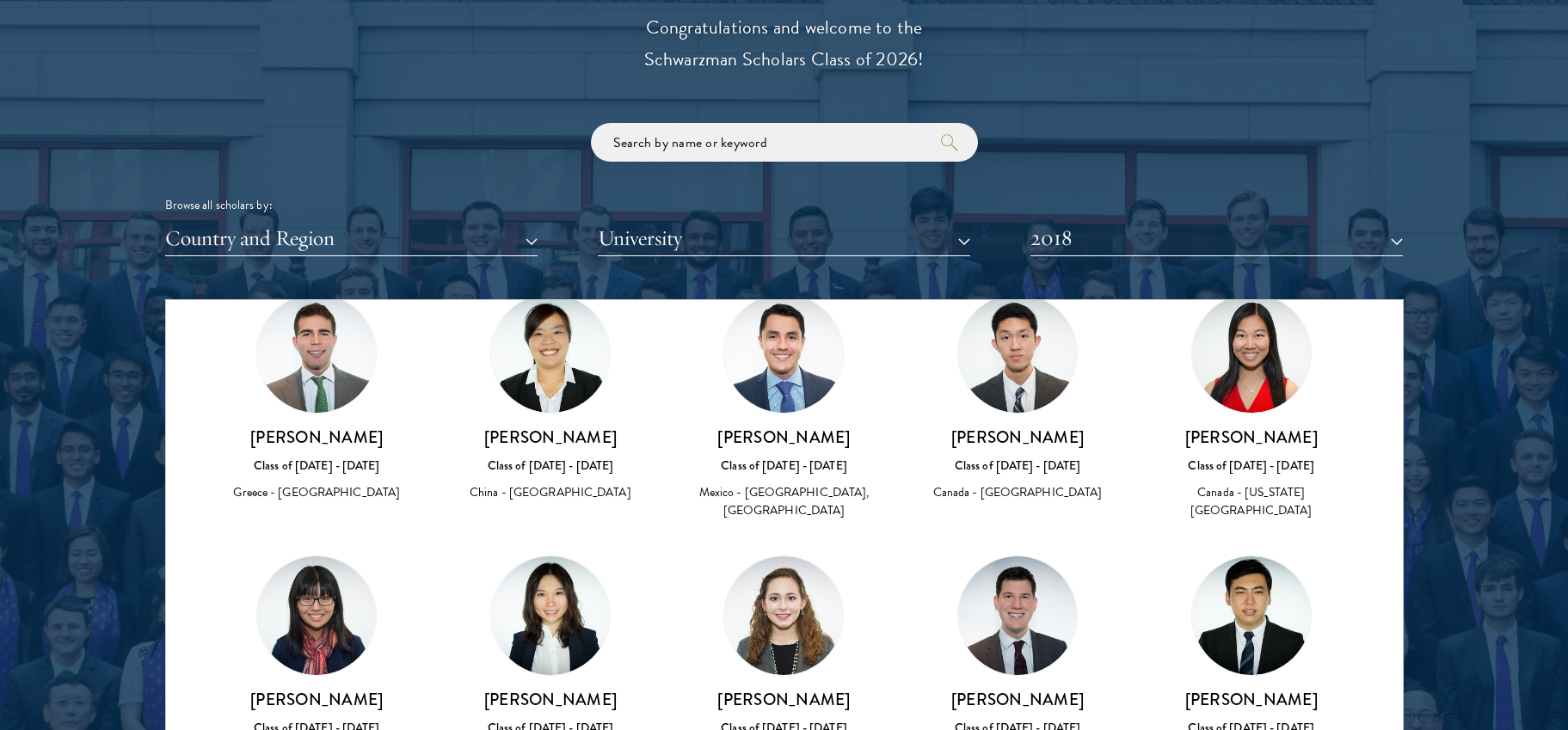
scroll to position [3053, 0]
click at [1095, 244] on button "2018" at bounding box center [1216, 238] width 373 height 35
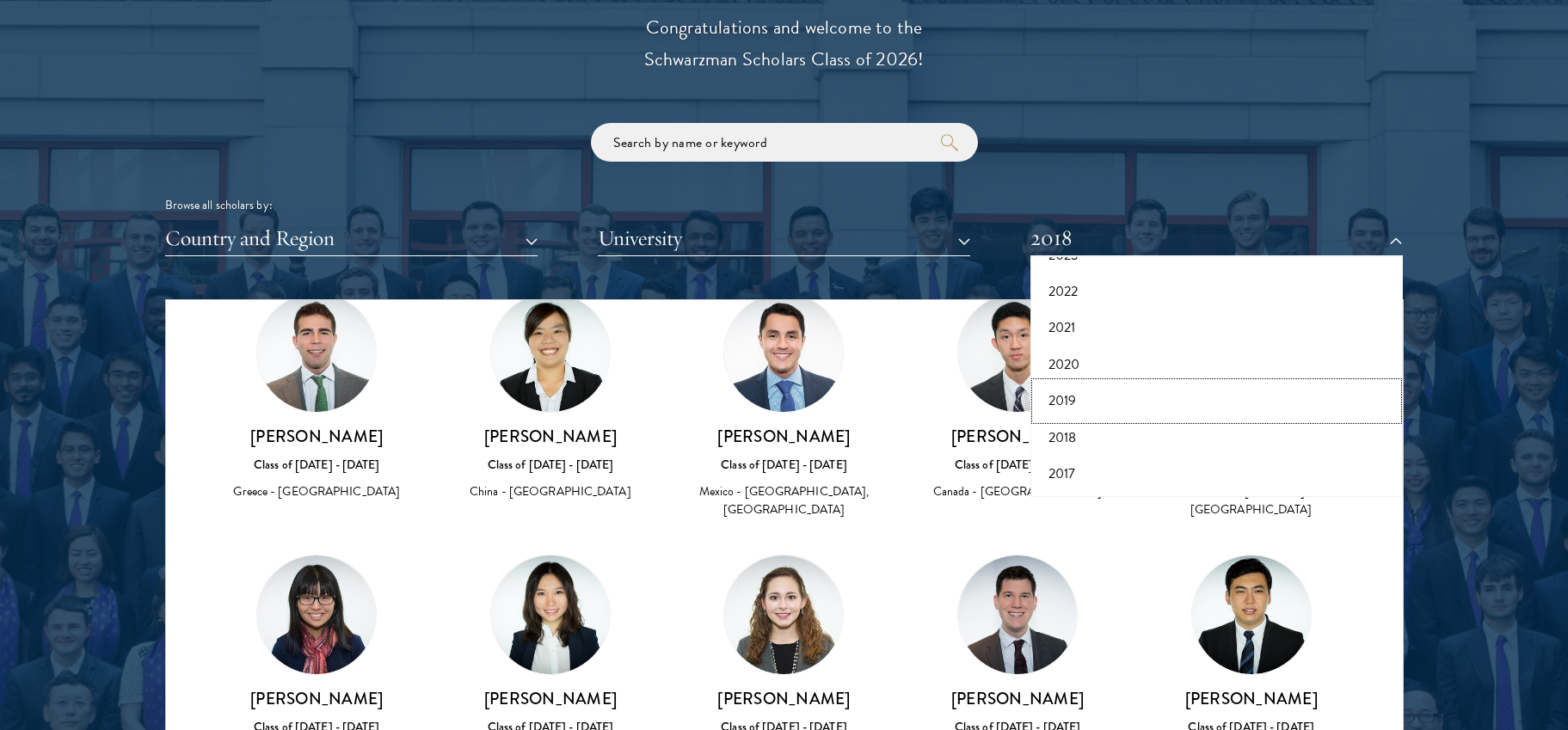
click at [1090, 399] on button "2019" at bounding box center [1216, 400] width 363 height 36
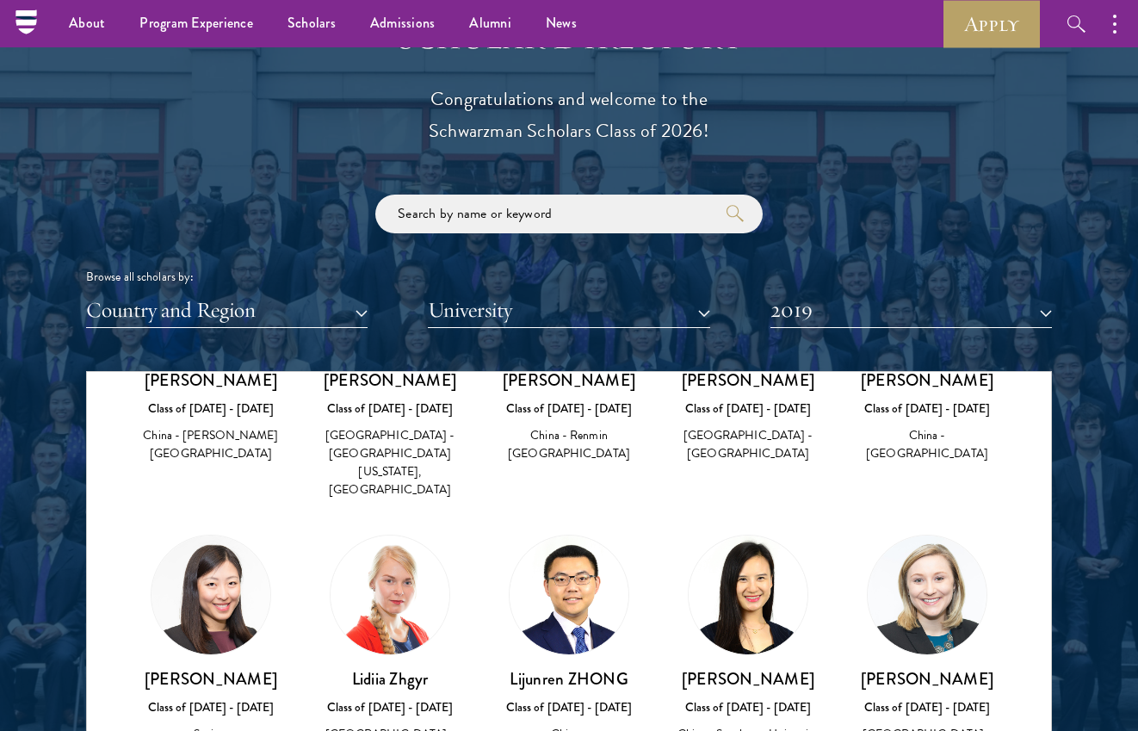
scroll to position [7151, 0]
